Goal: Navigation & Orientation: Find specific page/section

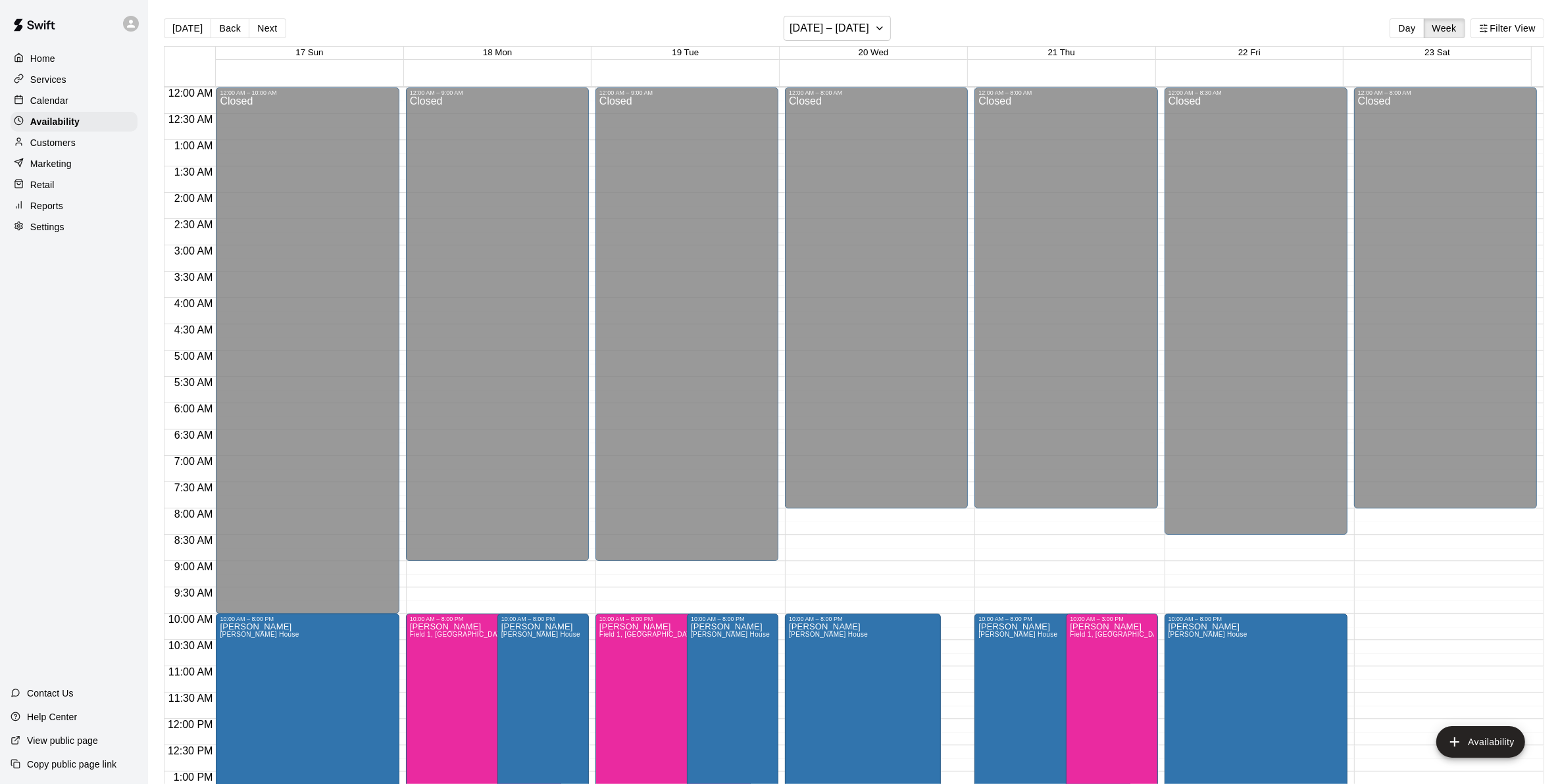
scroll to position [469, 0]
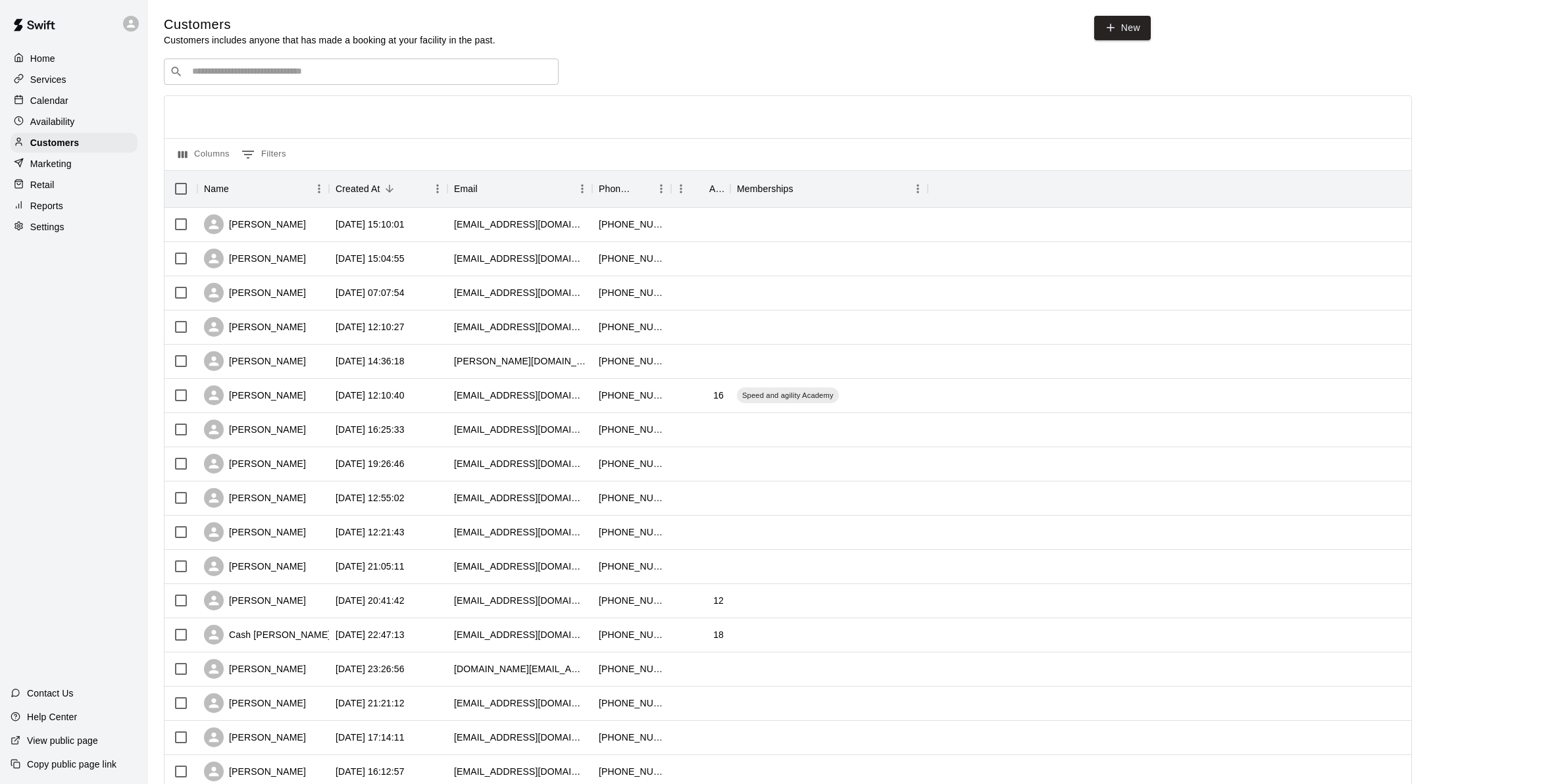
scroll to position [353, 0]
